Goal: Complete application form: Complete application form

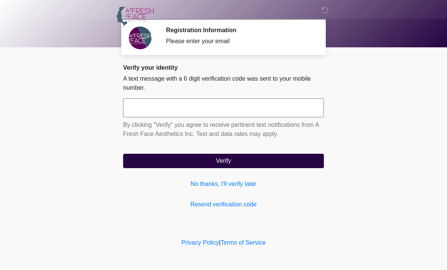
click at [234, 183] on link "No thanks, I'll verify later" at bounding box center [223, 184] width 201 height 9
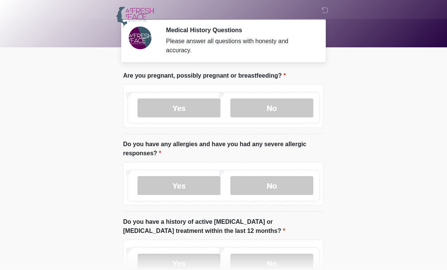
click at [292, 107] on label "No" at bounding box center [272, 108] width 83 height 19
click at [281, 180] on label "No" at bounding box center [272, 185] width 83 height 19
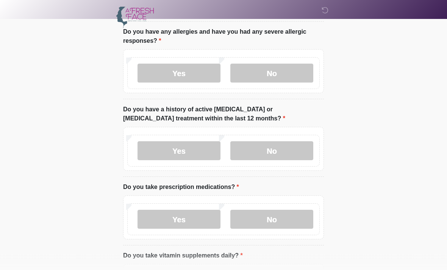
scroll to position [117, 0]
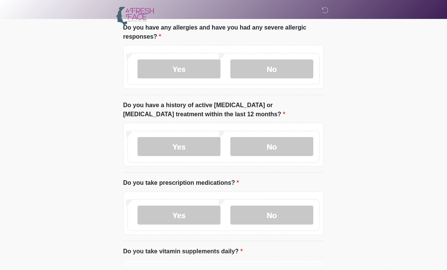
click at [292, 145] on label "No" at bounding box center [272, 146] width 83 height 19
click at [279, 214] on label "No" at bounding box center [272, 215] width 83 height 19
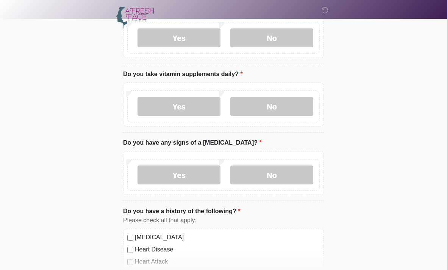
scroll to position [301, 0]
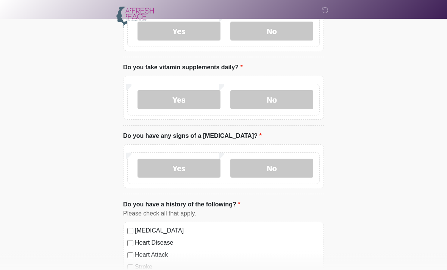
click at [284, 98] on label "No" at bounding box center [272, 100] width 83 height 19
click at [278, 161] on label "No" at bounding box center [272, 168] width 83 height 19
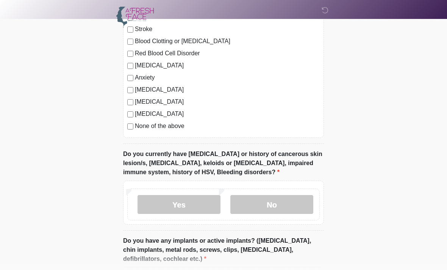
scroll to position [541, 0]
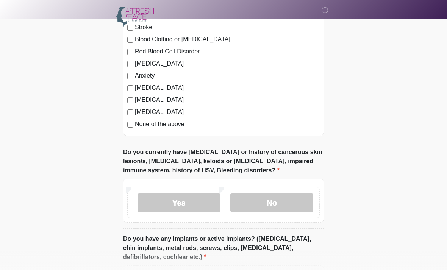
click at [283, 204] on label "No" at bounding box center [272, 202] width 83 height 19
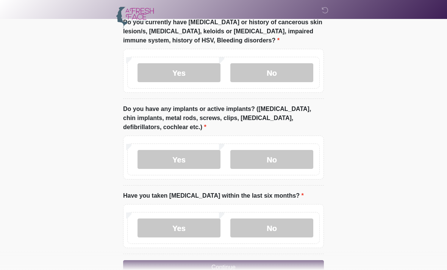
scroll to position [674, 0]
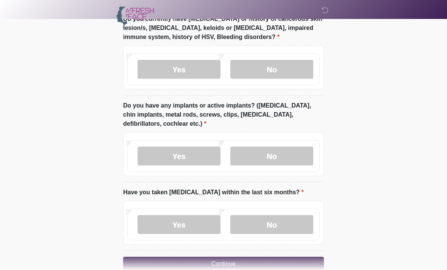
click at [289, 149] on label "No" at bounding box center [272, 156] width 83 height 19
click at [282, 221] on label "No" at bounding box center [272, 224] width 83 height 19
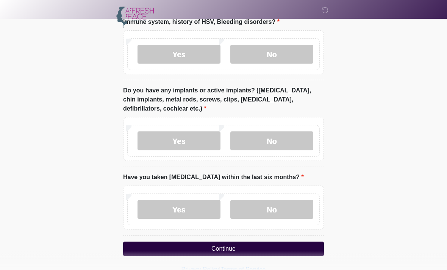
click at [267, 246] on button "Continue" at bounding box center [223, 249] width 201 height 14
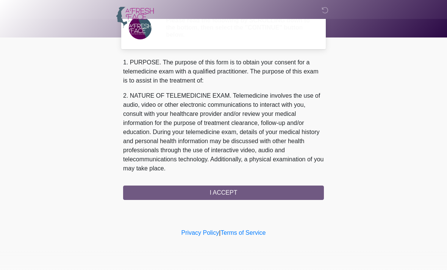
scroll to position [0, 0]
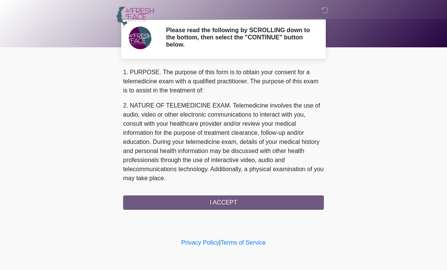
click at [278, 200] on div "1. PURPOSE. The purpose of this form is to obtain your consent for a telemedici…" at bounding box center [223, 139] width 201 height 142
click at [253, 202] on div "1. PURPOSE. The purpose of this form is to obtain your consent for a telemedici…" at bounding box center [223, 139] width 201 height 142
click at [236, 204] on div "1. PURPOSE. The purpose of this form is to obtain your consent for a telemedici…" at bounding box center [223, 139] width 201 height 142
click at [238, 201] on div "1. PURPOSE. The purpose of this form is to obtain your consent for a telemedici…" at bounding box center [223, 139] width 201 height 142
click at [229, 202] on div "1. PURPOSE. The purpose of this form is to obtain your consent for a telemedici…" at bounding box center [223, 139] width 201 height 142
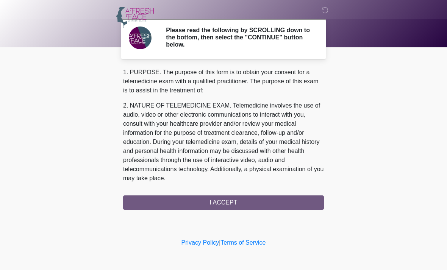
click at [229, 202] on div "1. PURPOSE. The purpose of this form is to obtain your consent for a telemedici…" at bounding box center [223, 139] width 201 height 142
click at [243, 199] on div "1. PURPOSE. The purpose of this form is to obtain your consent for a telemedici…" at bounding box center [223, 139] width 201 height 142
click at [217, 198] on div "1. PURPOSE. The purpose of this form is to obtain your consent for a telemedici…" at bounding box center [223, 139] width 201 height 142
click at [234, 202] on div "1. PURPOSE. The purpose of this form is to obtain your consent for a telemedici…" at bounding box center [223, 139] width 201 height 142
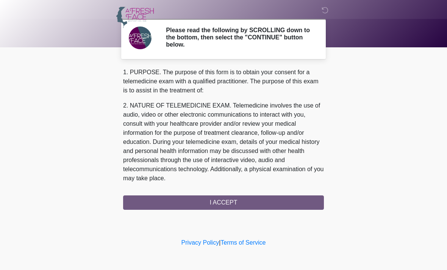
click at [240, 201] on div "1. PURPOSE. The purpose of this form is to obtain your consent for a telemedici…" at bounding box center [223, 139] width 201 height 142
click at [235, 205] on div "1. PURPOSE. The purpose of this form is to obtain your consent for a telemedici…" at bounding box center [223, 139] width 201 height 142
click at [239, 199] on div "1. PURPOSE. The purpose of this form is to obtain your consent for a telemedici…" at bounding box center [223, 139] width 201 height 142
click at [226, 202] on div "1. PURPOSE. The purpose of this form is to obtain your consent for a telemedici…" at bounding box center [223, 139] width 201 height 142
click at [217, 199] on div "1. PURPOSE. The purpose of this form is to obtain your consent for a telemedici…" at bounding box center [223, 139] width 201 height 142
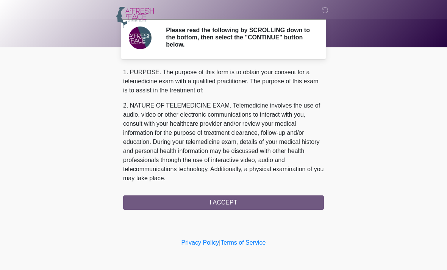
click at [217, 199] on div "1. PURPOSE. The purpose of this form is to obtain your consent for a telemedici…" at bounding box center [223, 139] width 201 height 142
click at [254, 201] on div "1. PURPOSE. The purpose of this form is to obtain your consent for a telemedici…" at bounding box center [223, 139] width 201 height 142
click at [246, 201] on div "1. PURPOSE. The purpose of this form is to obtain your consent for a telemedici…" at bounding box center [223, 139] width 201 height 142
click at [242, 202] on div "1. PURPOSE. The purpose of this form is to obtain your consent for a telemedici…" at bounding box center [223, 139] width 201 height 142
click at [252, 206] on div "1. PURPOSE. The purpose of this form is to obtain your consent for a telemedici…" at bounding box center [223, 139] width 201 height 142
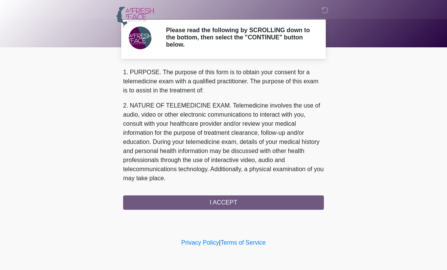
click at [232, 196] on div "1. PURPOSE. The purpose of this form is to obtain your consent for a telemedici…" at bounding box center [223, 139] width 201 height 142
click at [232, 195] on div "1. PURPOSE. The purpose of this form is to obtain your consent for a telemedici…" at bounding box center [223, 139] width 201 height 142
click at [240, 205] on div "1. PURPOSE. The purpose of this form is to obtain your consent for a telemedici…" at bounding box center [223, 139] width 201 height 142
click at [230, 198] on div "1. PURPOSE. The purpose of this form is to obtain your consent for a telemedici…" at bounding box center [223, 139] width 201 height 142
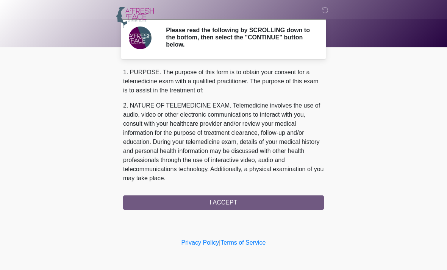
click at [227, 203] on div "1. PURPOSE. The purpose of this form is to obtain your consent for a telemedici…" at bounding box center [223, 139] width 201 height 142
click at [244, 200] on div "1. PURPOSE. The purpose of this form is to obtain your consent for a telemedici…" at bounding box center [223, 139] width 201 height 142
click at [226, 201] on div "1. PURPOSE. The purpose of this form is to obtain your consent for a telemedici…" at bounding box center [223, 139] width 201 height 142
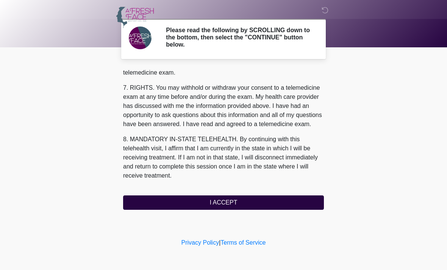
scroll to position [339, 0]
click at [216, 206] on button "I ACCEPT" at bounding box center [223, 203] width 201 height 14
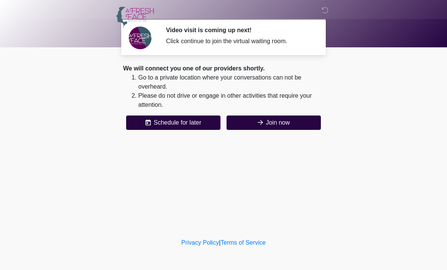
click at [277, 116] on button "Join now" at bounding box center [274, 123] width 94 height 14
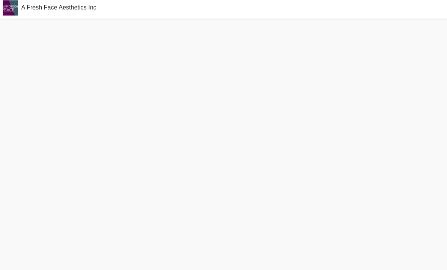
scroll to position [3, 0]
